Goal: Information Seeking & Learning: Learn about a topic

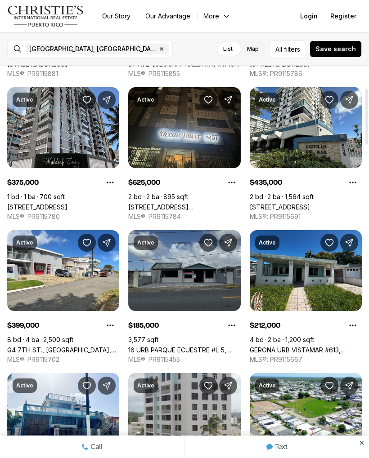
scroll to position [157, 0]
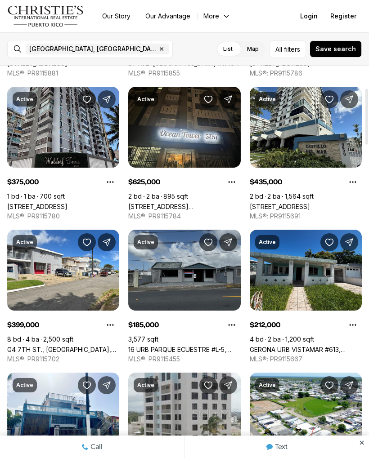
click at [205, 346] on link "16 URB PARQUE ECUESTRE #L-5, [GEOGRAPHIC_DATA], 00987" at bounding box center [184, 350] width 112 height 8
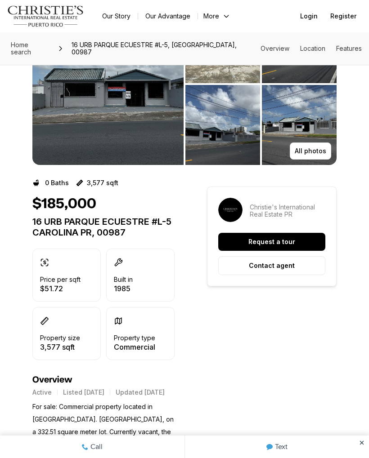
scroll to position [73, 0]
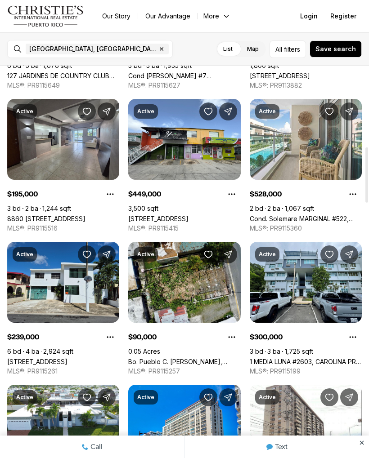
scroll to position [575, 0]
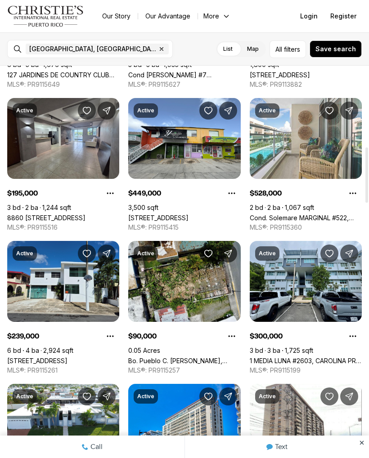
click at [67, 357] on link "115-A17 CALLE 73, CAROLINA PR, 00979" at bounding box center [37, 361] width 60 height 8
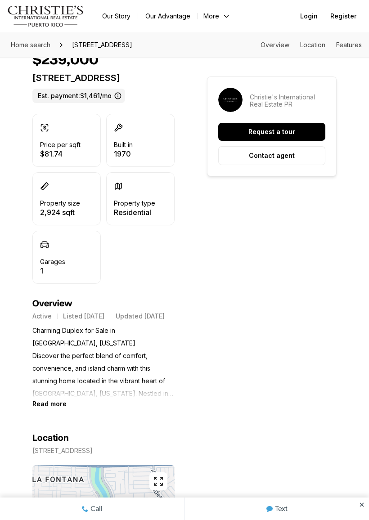
scroll to position [214, 0]
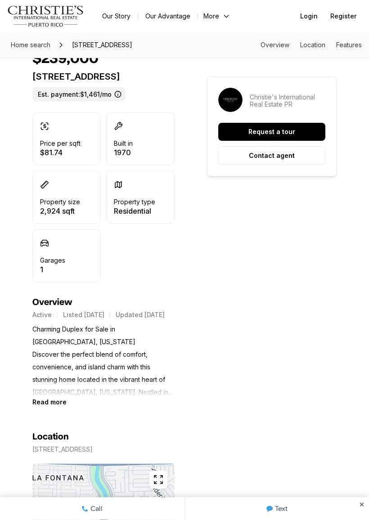
click at [59, 406] on b "Read more" at bounding box center [49, 402] width 34 height 8
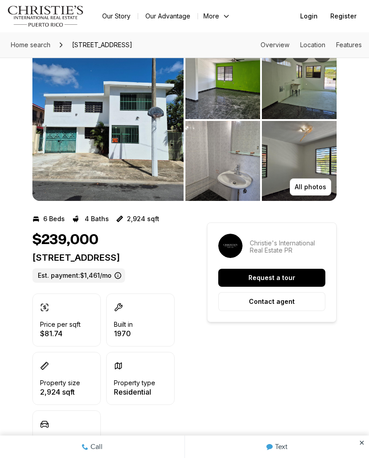
scroll to position [32, 0]
click at [134, 152] on img "View image gallery" at bounding box center [107, 121] width 151 height 162
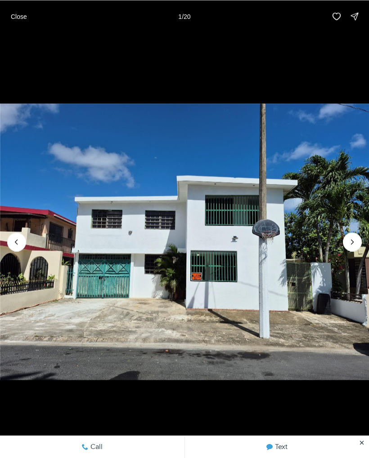
click at [355, 242] on icon "Next slide" at bounding box center [351, 241] width 9 height 9
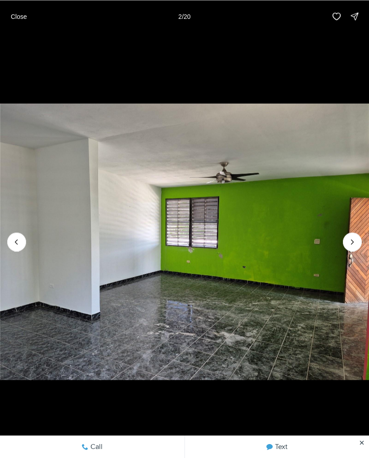
click at [352, 245] on icon "Next slide" at bounding box center [351, 241] width 9 height 9
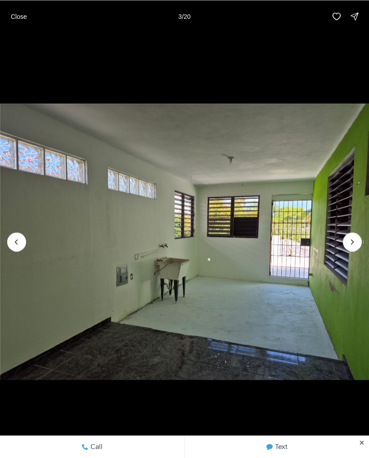
click at [348, 246] on icon "Next slide" at bounding box center [351, 241] width 9 height 9
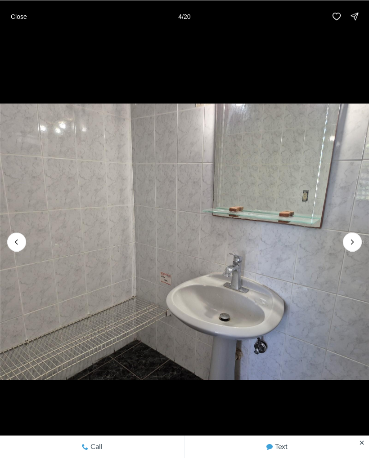
click at [356, 240] on icon "Next slide" at bounding box center [351, 241] width 9 height 9
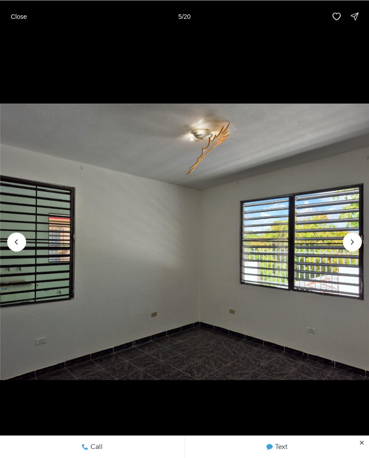
click at [356, 240] on icon "Next slide" at bounding box center [351, 241] width 9 height 9
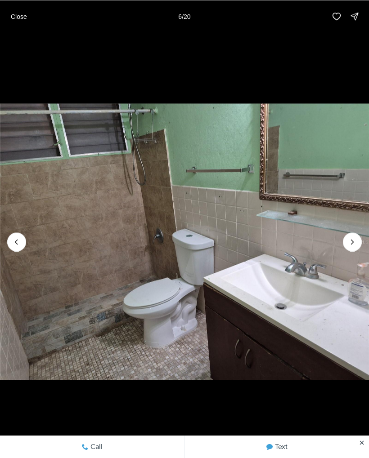
click at [352, 245] on icon "Next slide" at bounding box center [351, 241] width 9 height 9
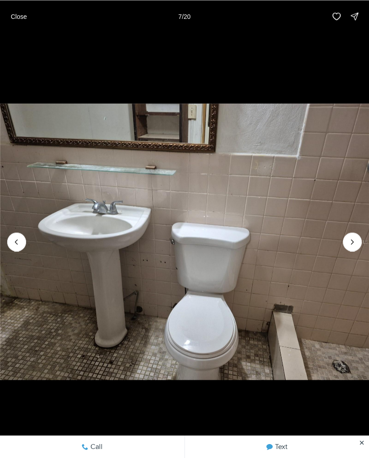
click at [356, 243] on icon "Next slide" at bounding box center [351, 241] width 9 height 9
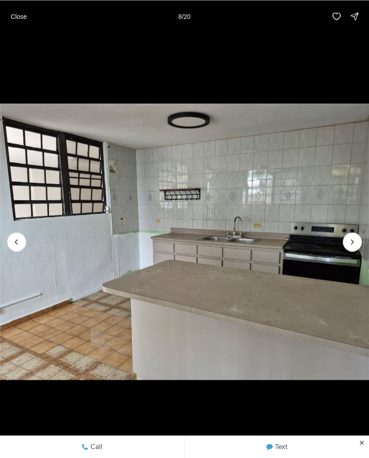
click at [352, 239] on icon "Next slide" at bounding box center [351, 241] width 9 height 9
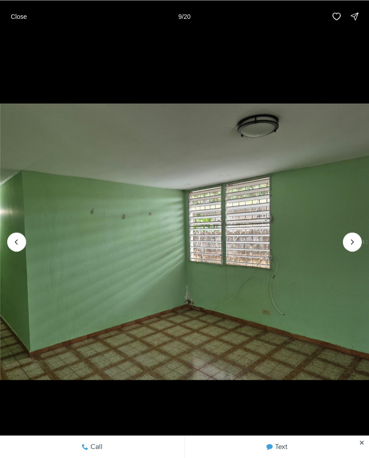
click at [355, 240] on icon "Next slide" at bounding box center [351, 241] width 9 height 9
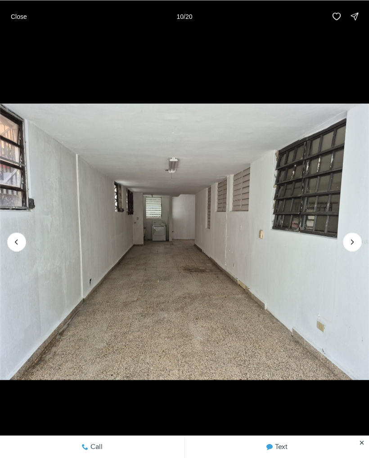
click at [352, 244] on icon "Next slide" at bounding box center [351, 241] width 9 height 9
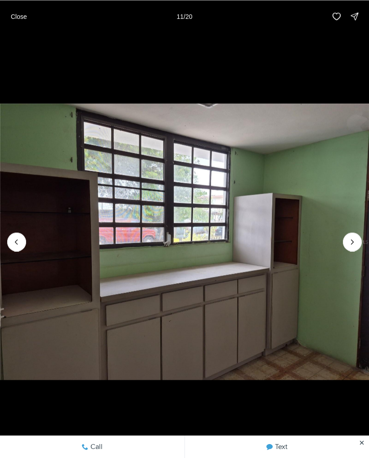
click at [360, 237] on button "Next slide" at bounding box center [352, 241] width 19 height 19
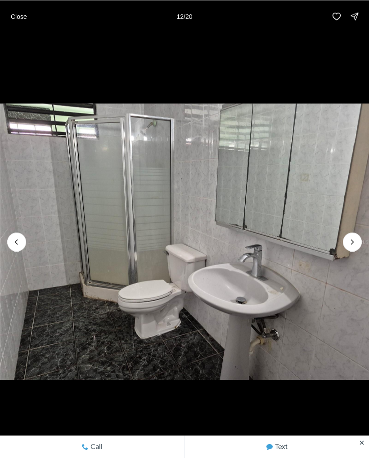
click at [354, 244] on icon "Next slide" at bounding box center [351, 241] width 9 height 9
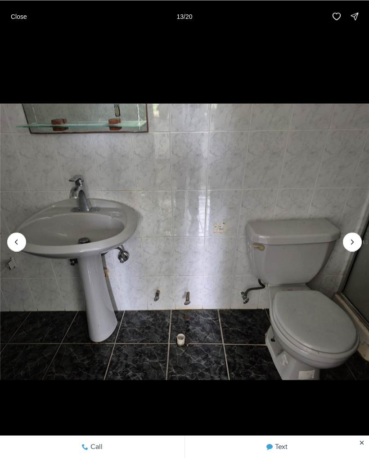
click at [354, 244] on icon "Next slide" at bounding box center [351, 241] width 9 height 9
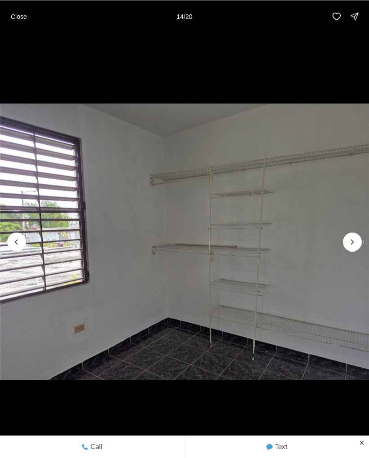
click at [352, 242] on icon "Next slide" at bounding box center [351, 241] width 9 height 9
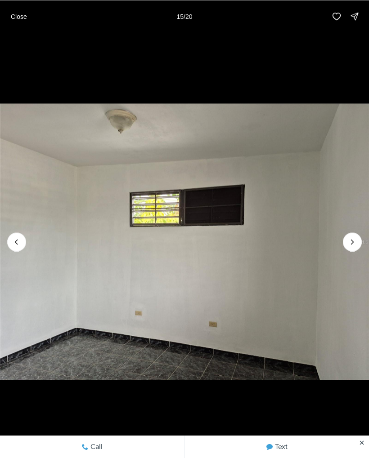
click at [355, 242] on icon "Next slide" at bounding box center [351, 241] width 9 height 9
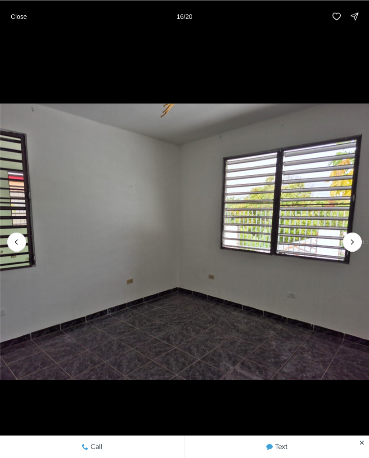
click at [352, 244] on icon "Next slide" at bounding box center [351, 241] width 9 height 9
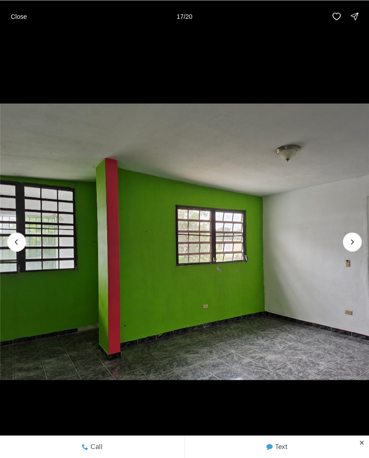
click at [358, 233] on img "17 of 20" at bounding box center [184, 241] width 369 height 321
click at [356, 236] on button "Next slide" at bounding box center [352, 241] width 19 height 19
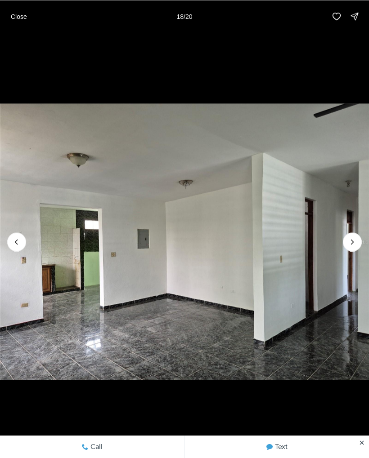
click at [352, 245] on icon "Next slide" at bounding box center [351, 241] width 9 height 9
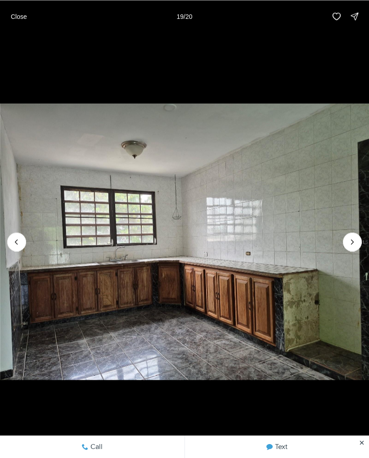
click at [350, 242] on icon "Next slide" at bounding box center [351, 241] width 9 height 9
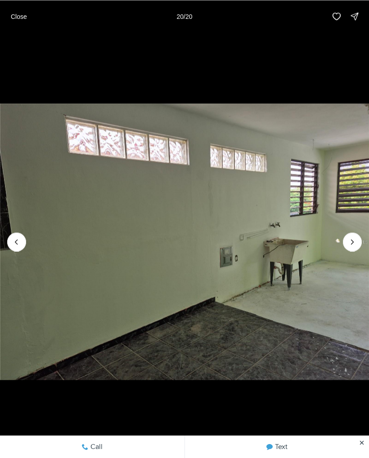
click at [18, 19] on p "Close" at bounding box center [19, 16] width 16 height 7
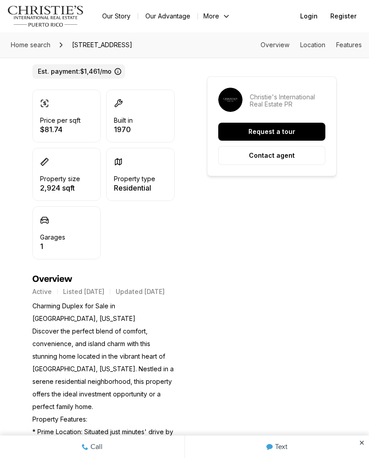
scroll to position [236, 0]
